Goal: Task Accomplishment & Management: Use online tool/utility

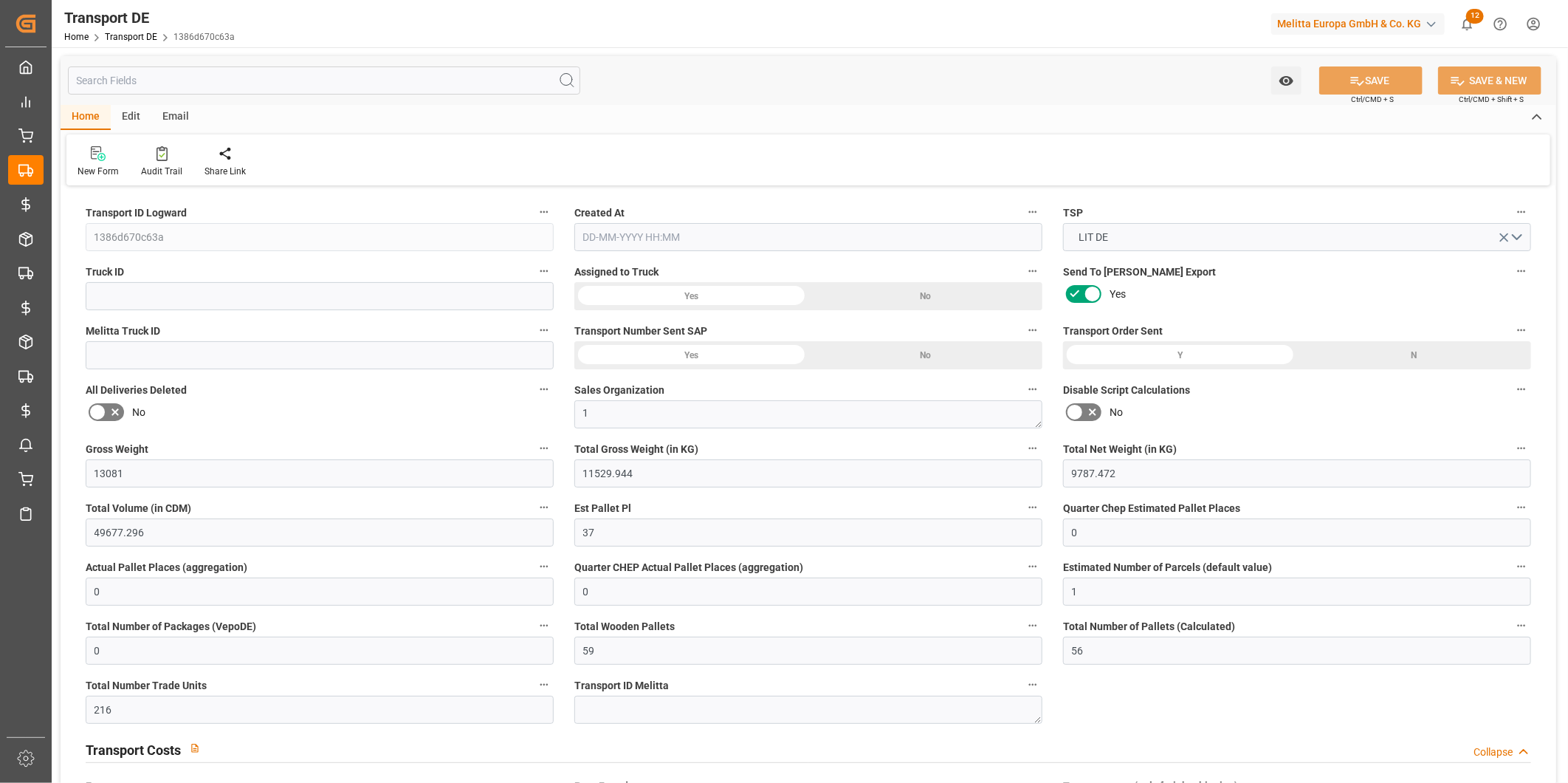
type input "13081"
type input "11529.944"
type input "9787.472"
type input "49677.296"
type input "37"
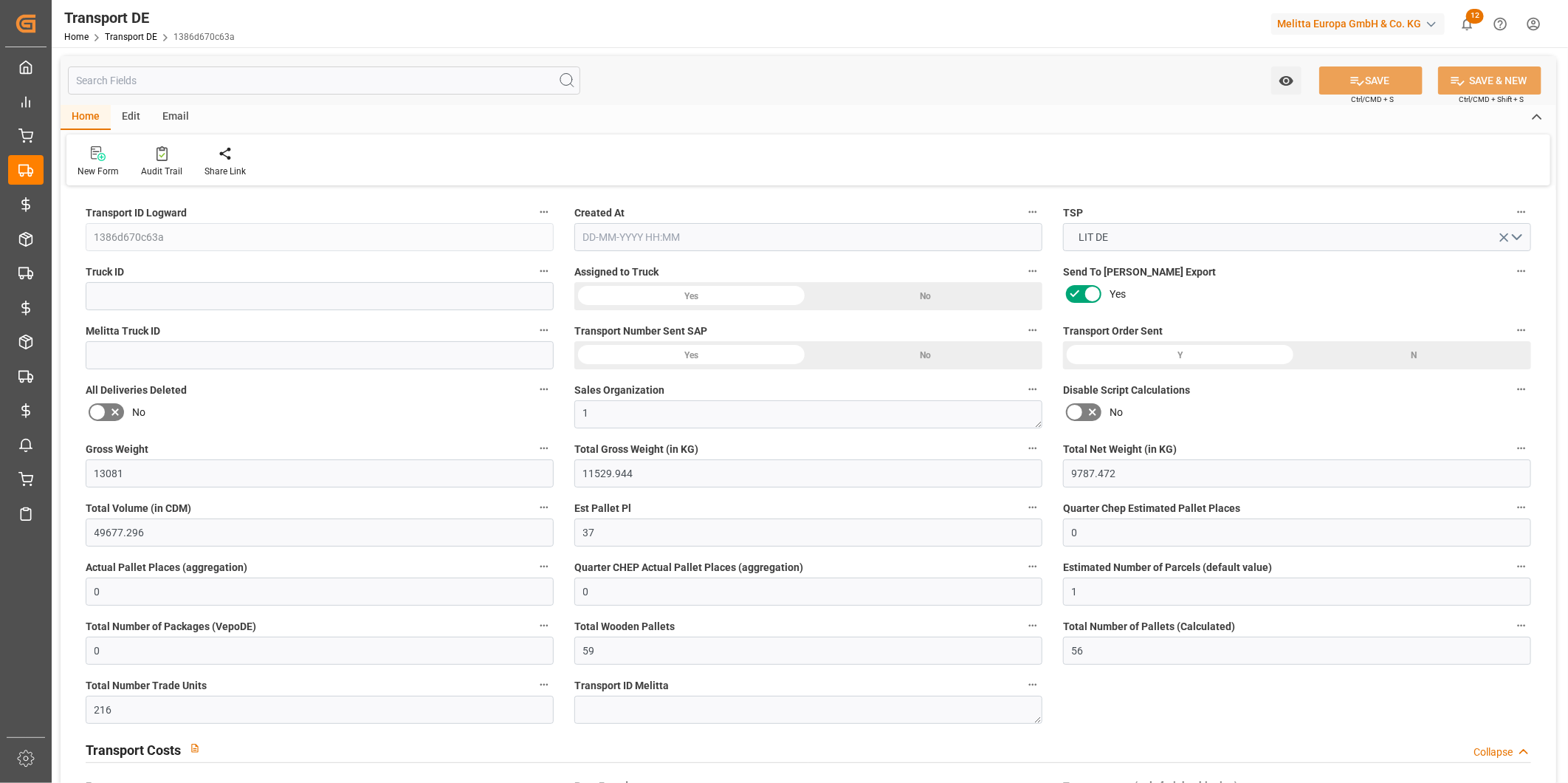
type input "0"
type input "1"
type input "0"
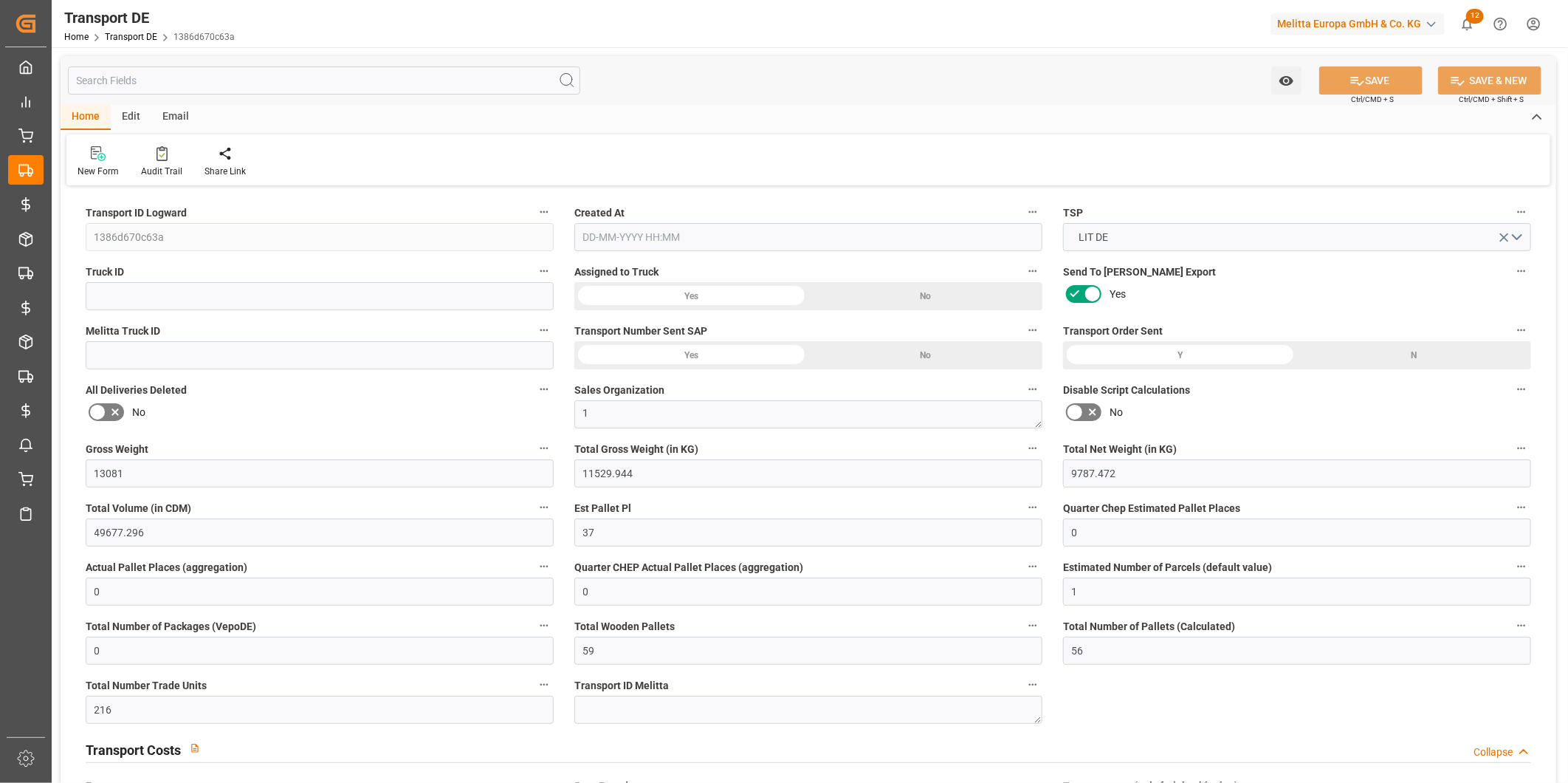
type input "59"
type input "56"
type input "216"
type input "0"
type input "83.847"
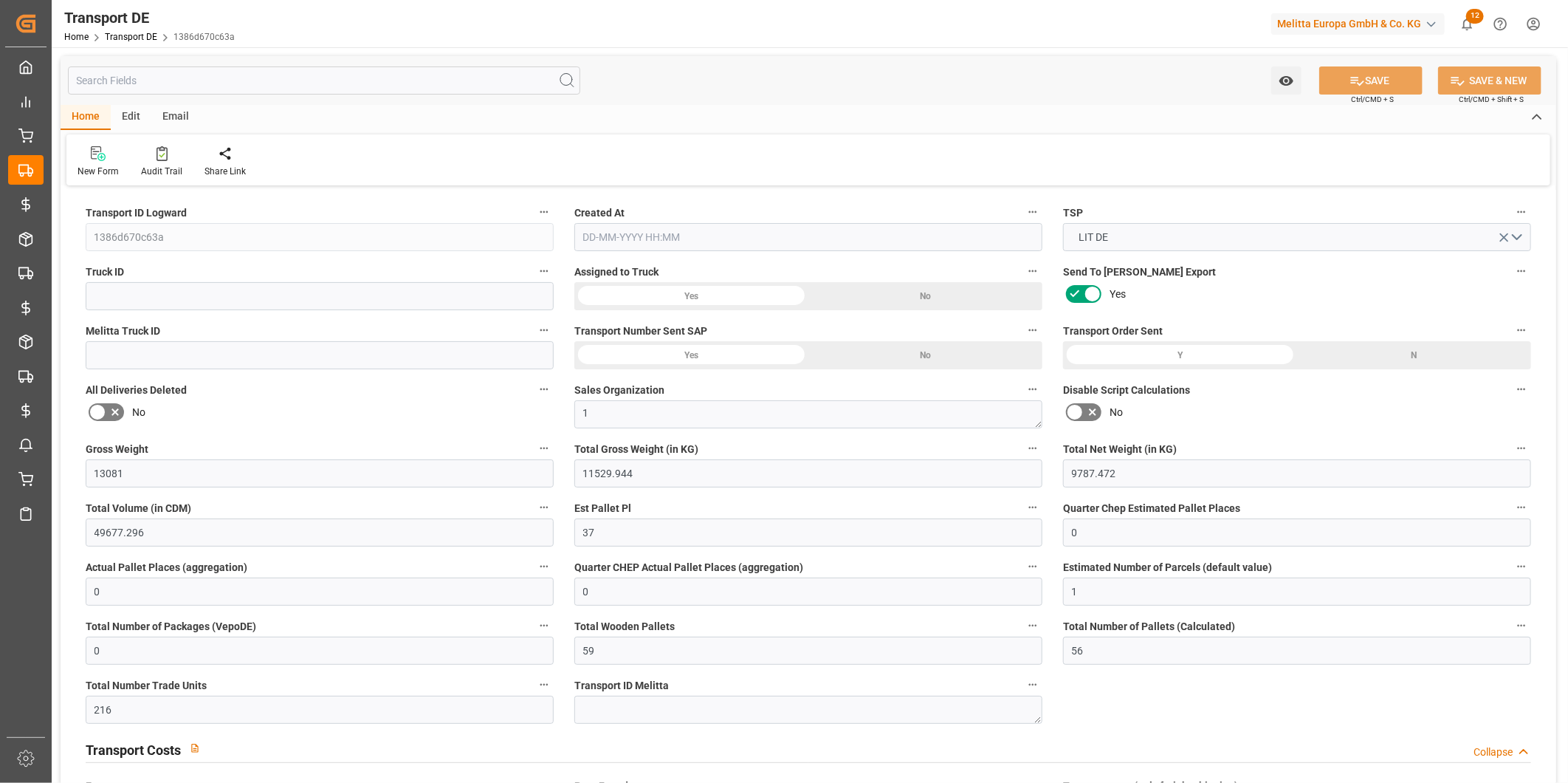
type input "0"
type input "39"
type input "0"
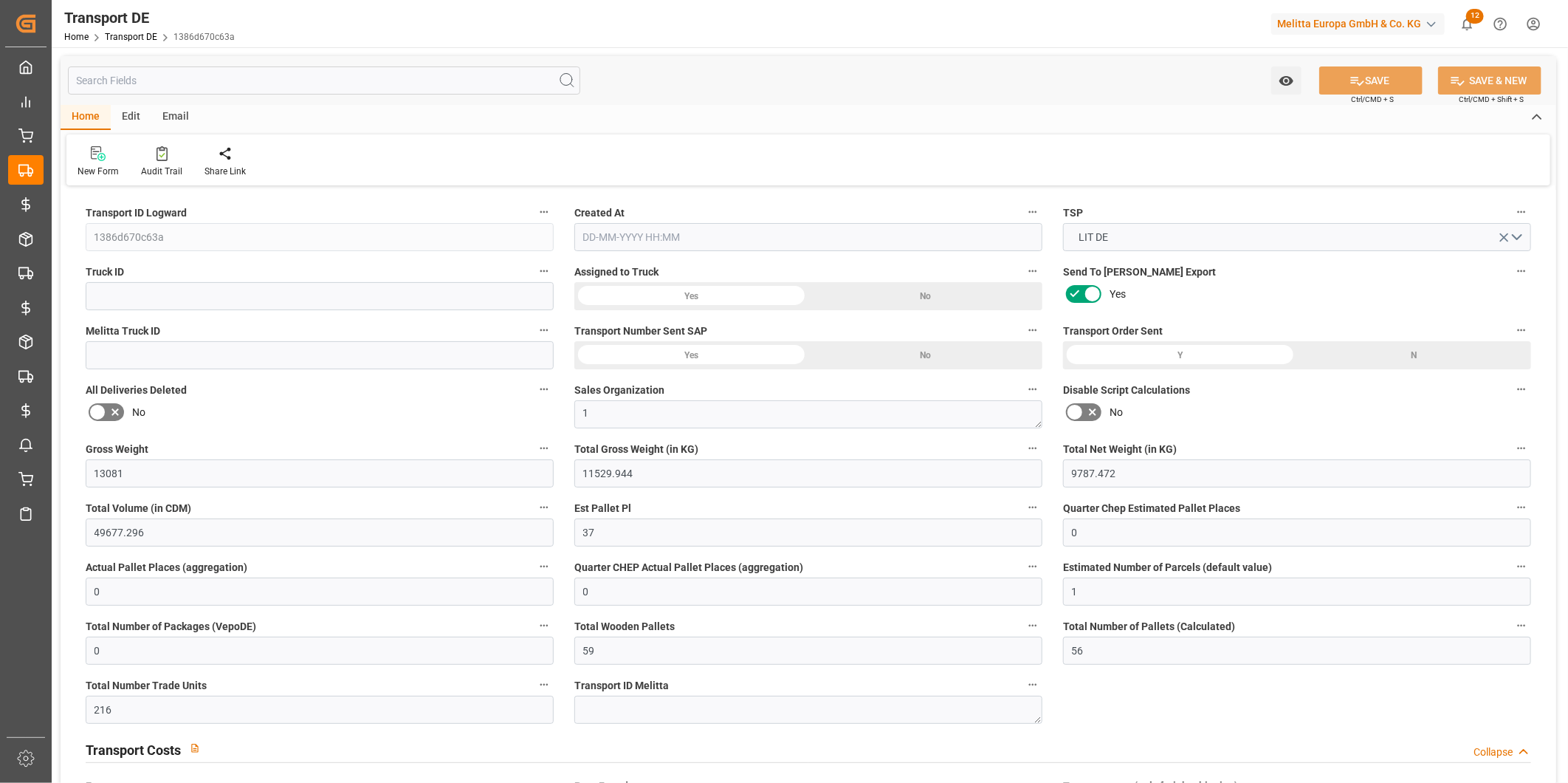
type input "0"
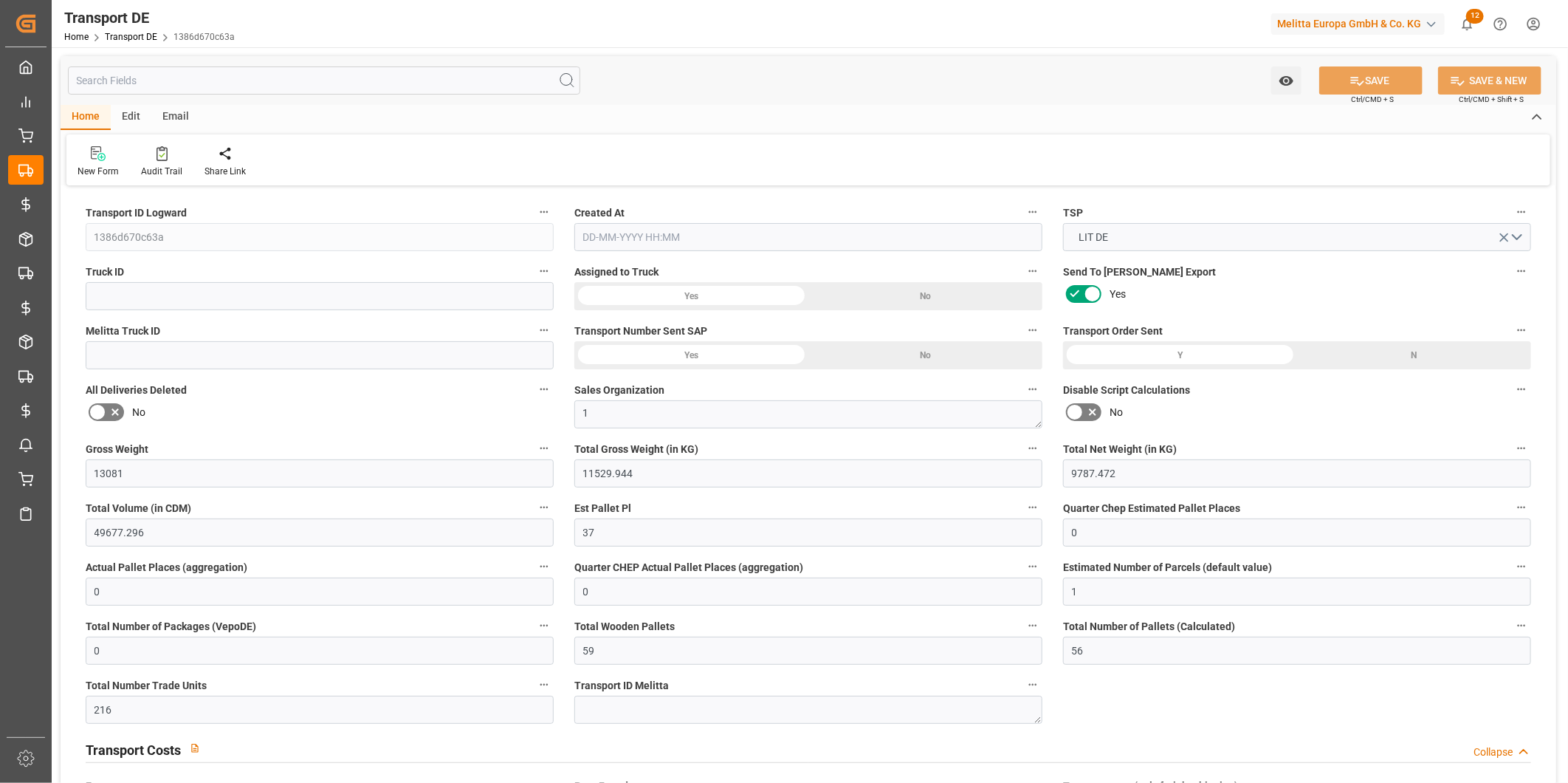
type input "0"
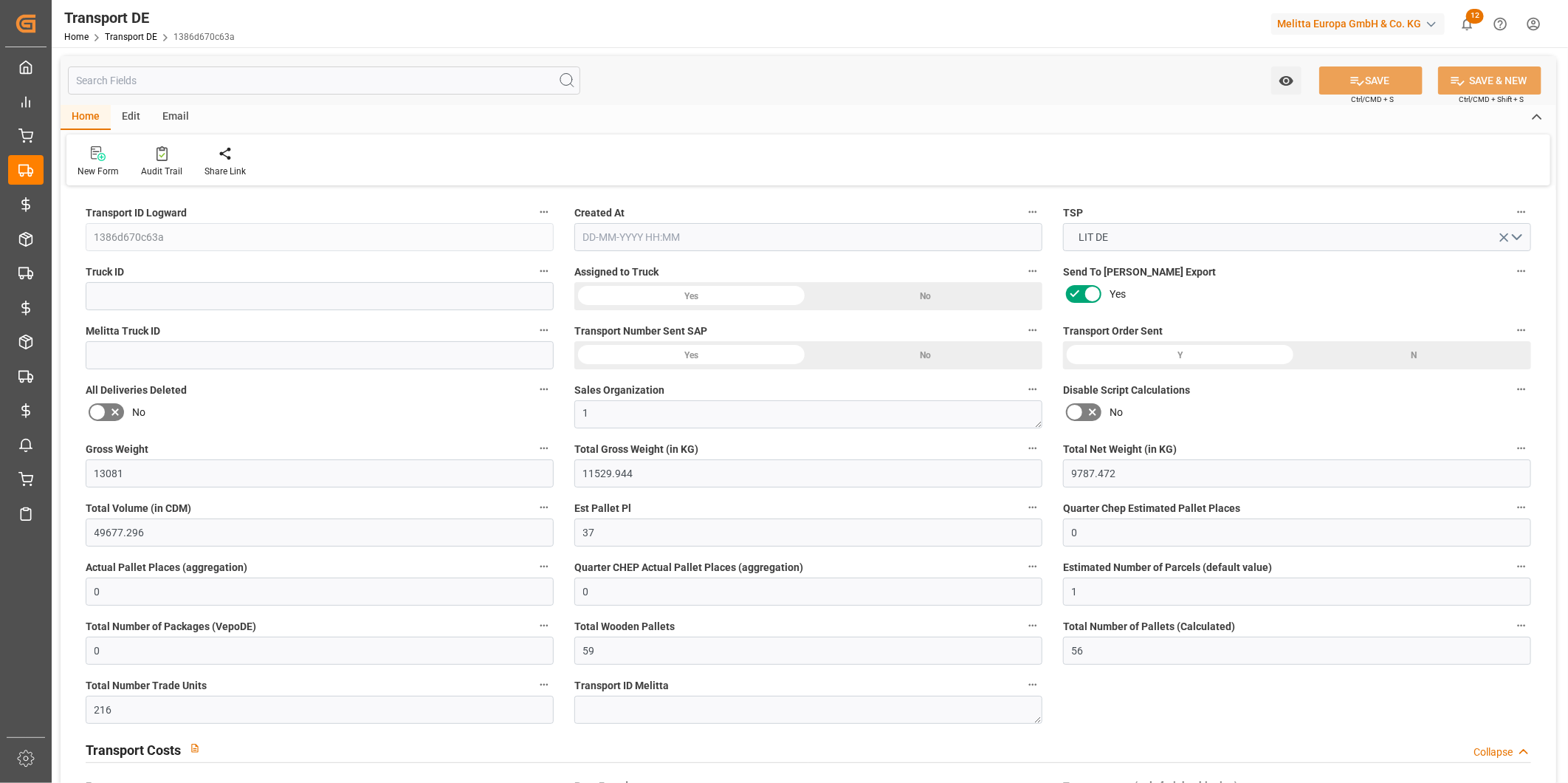
type input "0"
type input "11529.944"
type input "4710.8598"
type input "21"
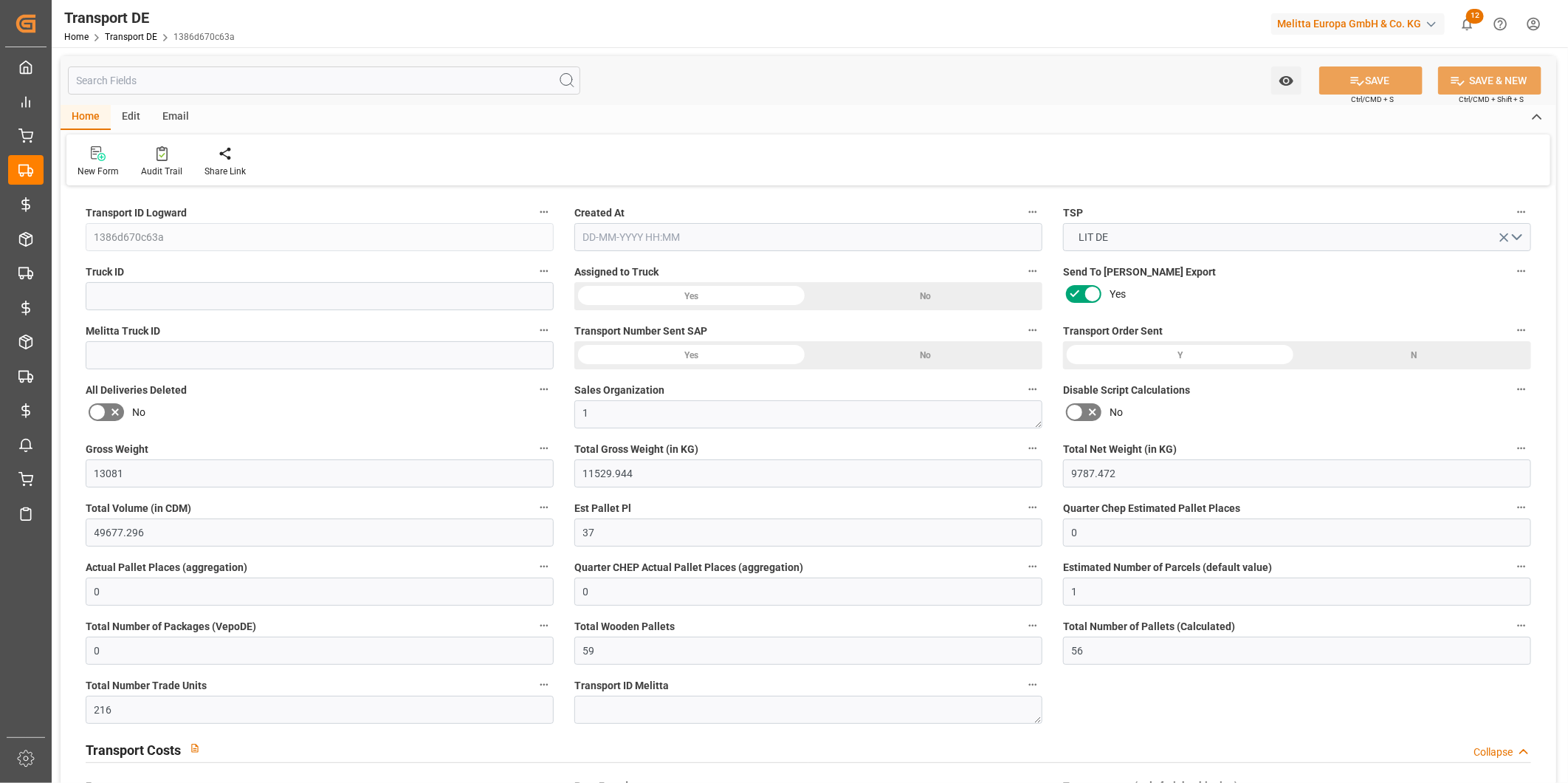
type input "35"
type input "0"
type input "37"
type input "22"
type input "0"
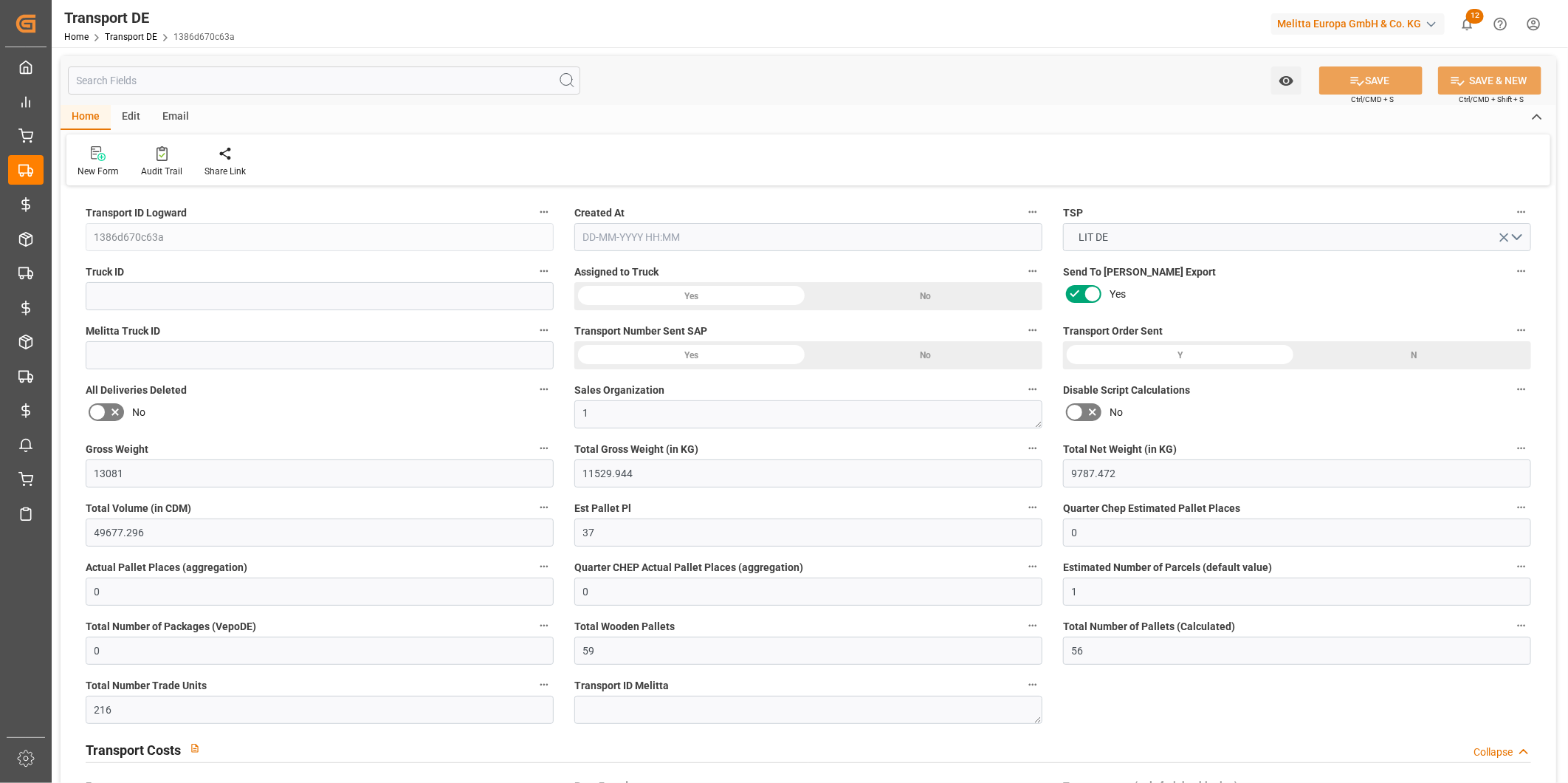
type input "0"
type input "1"
type input "0"
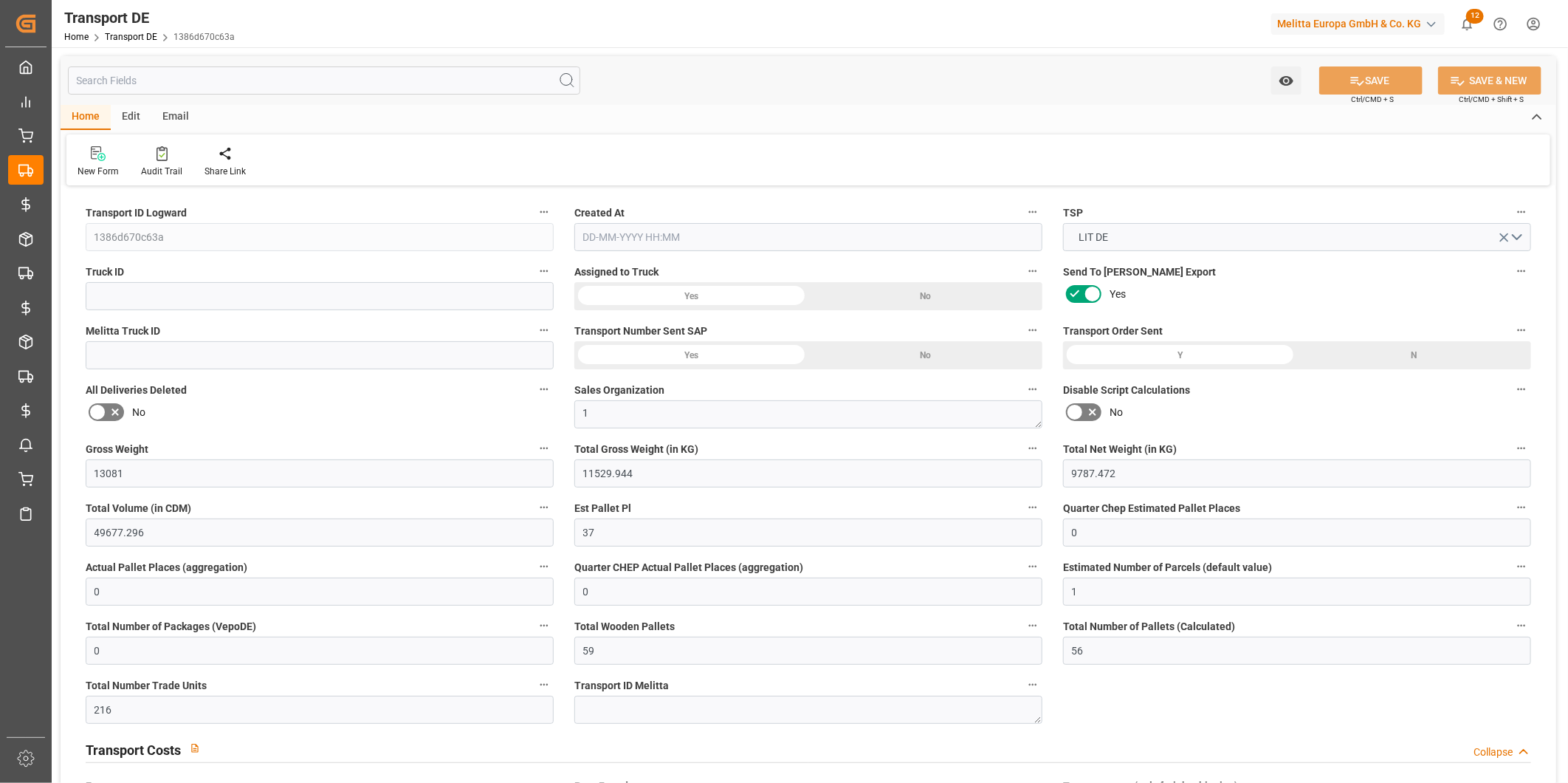
type input "4720"
type input "83.847"
type input "0"
type input "[DATE] 23:00"
type input "[DATE]"
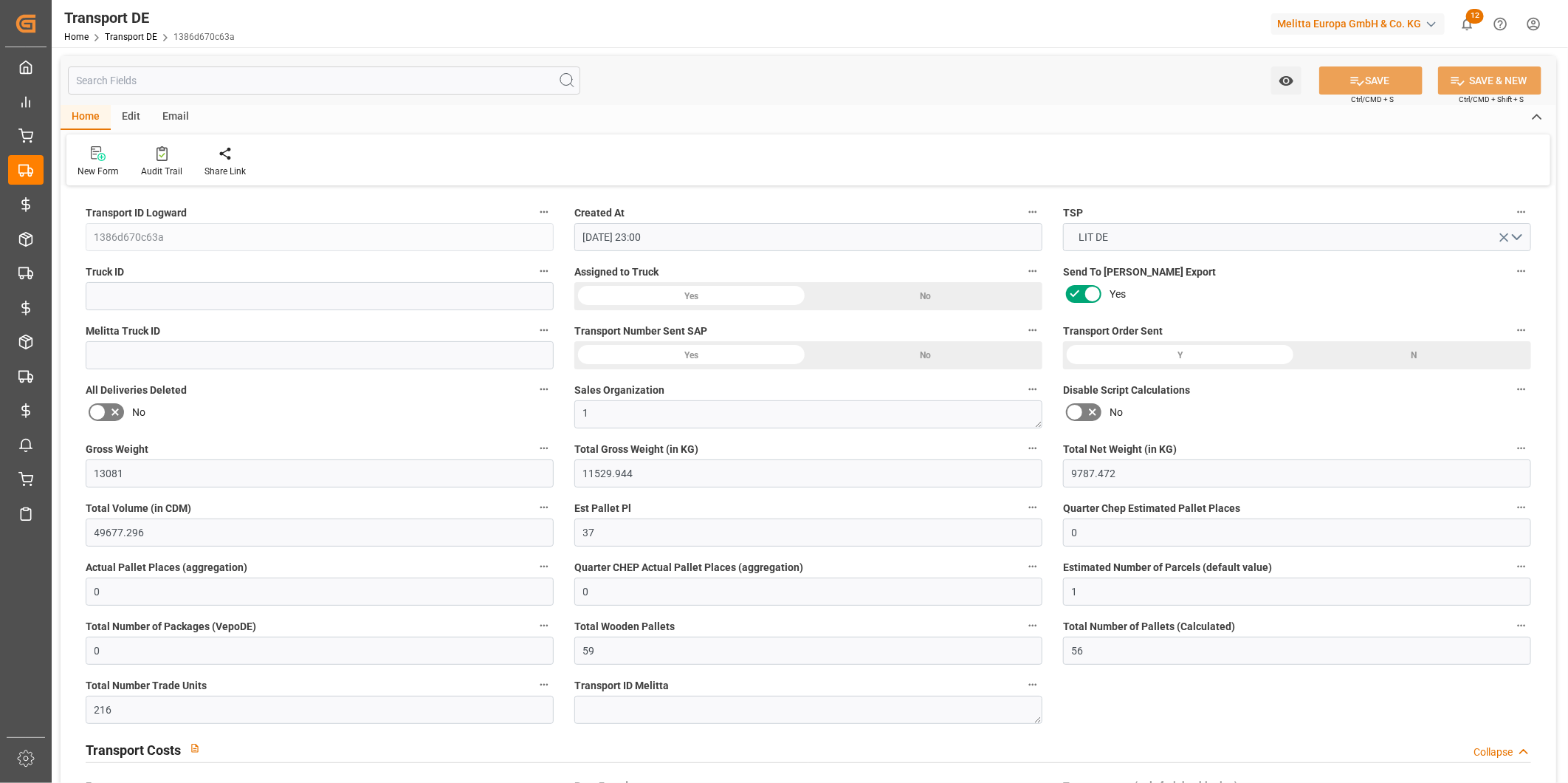
type input "[DATE]"
